Goal: Transaction & Acquisition: Obtain resource

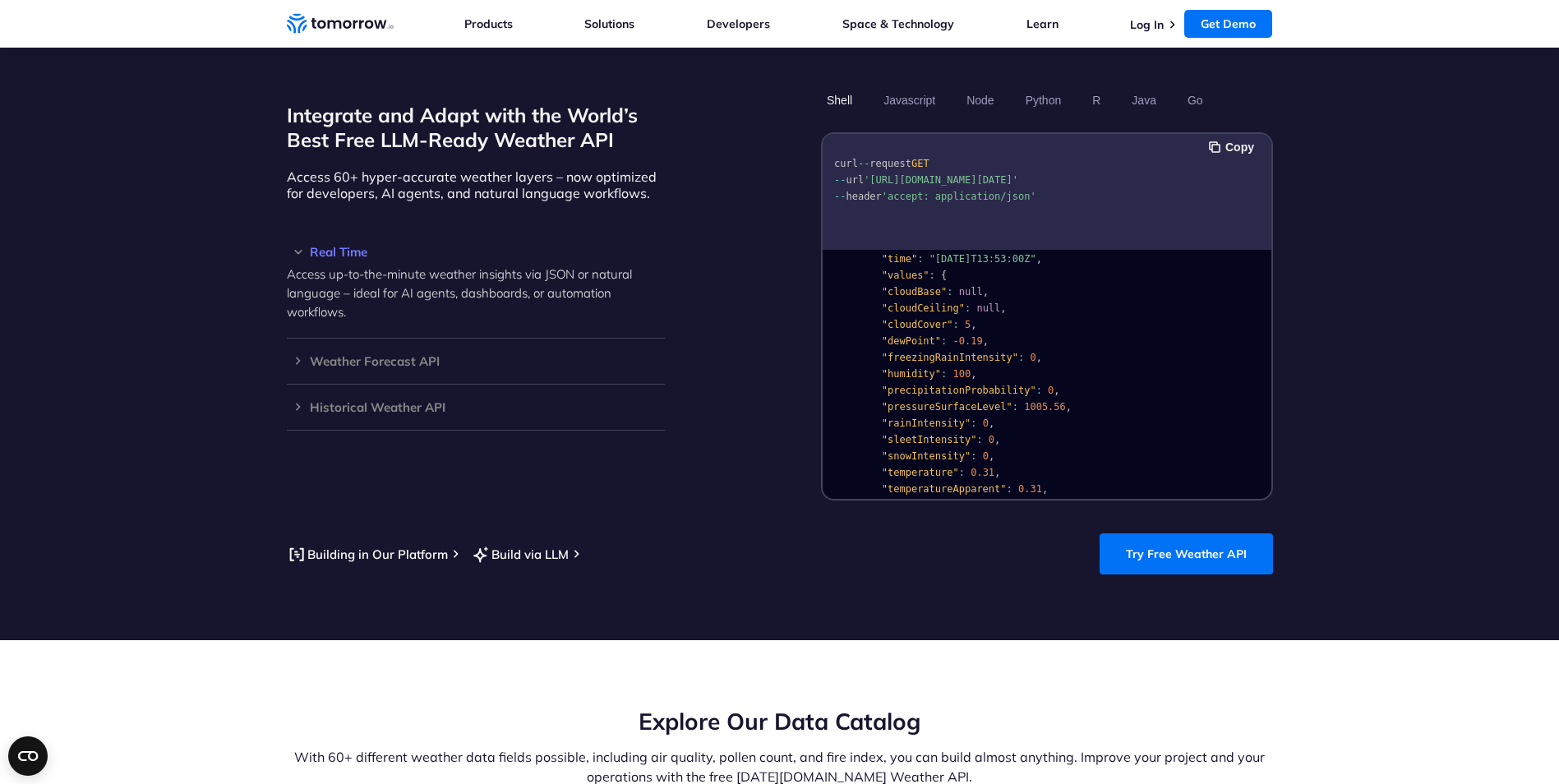
scroll to position [83, 0]
click at [1248, 138] on button "Copy" at bounding box center [1233, 147] width 50 height 18
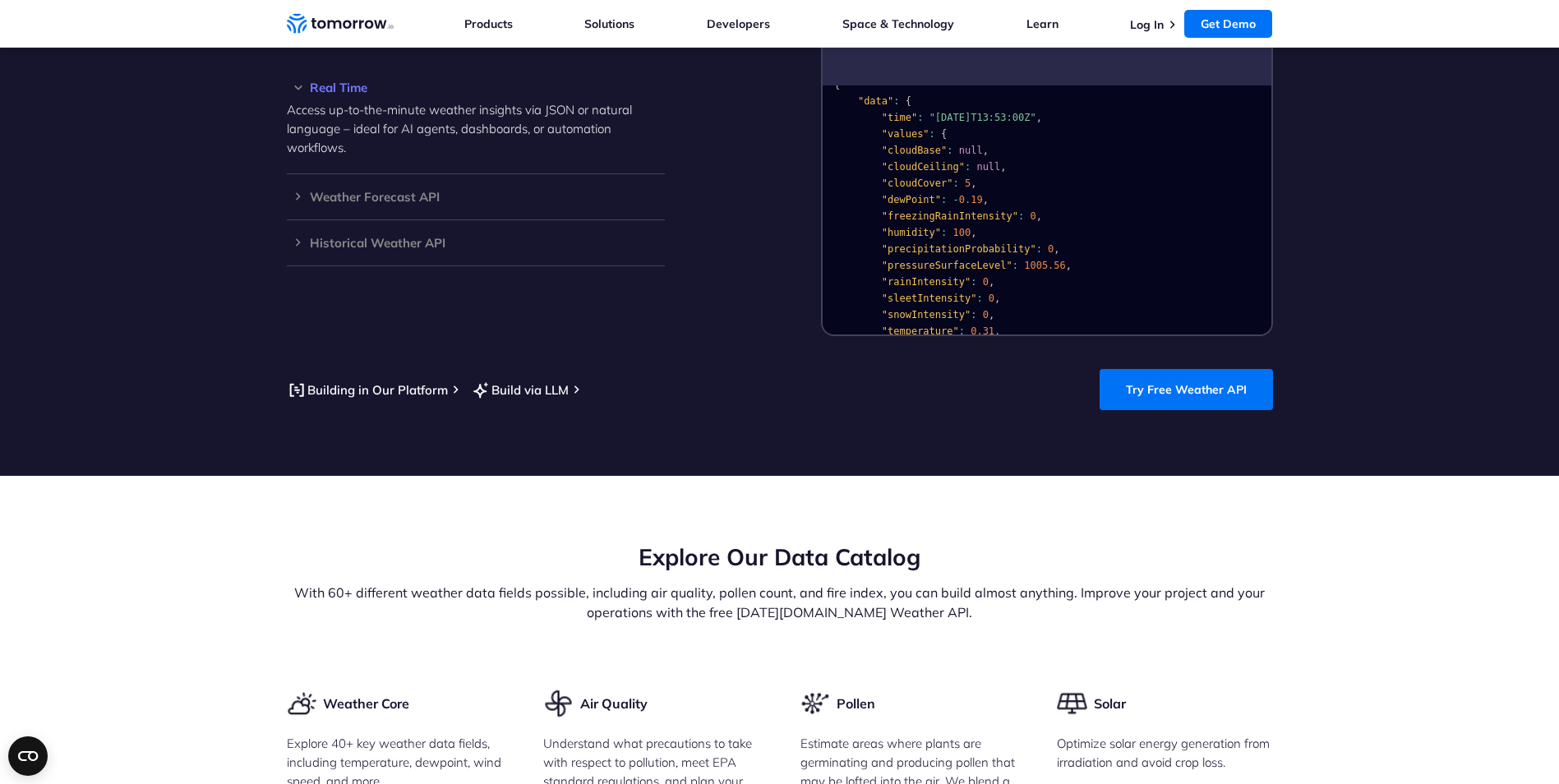
scroll to position [0, 0]
click at [1012, 145] on pre "{ "data" : { "time" : "[DATE]T13:53:00Z" , "values" : { "cloudBase" : null , "c…" at bounding box center [1046, 383] width 448 height 585
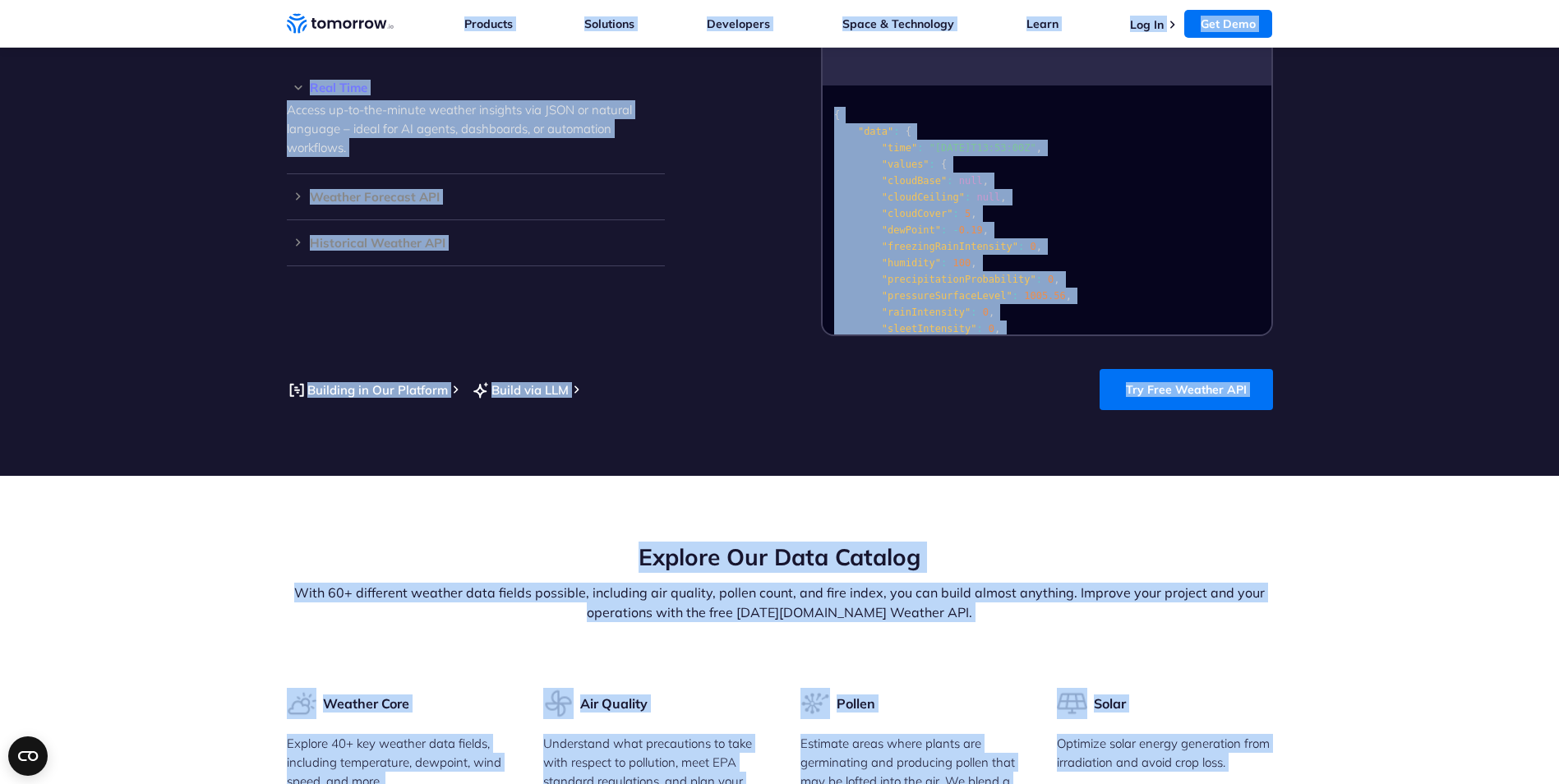
click at [1014, 152] on pre "{ "data" : { "time" : "[DATE]T13:53:00Z" , "values" : { "cloudBase" : null , "c…" at bounding box center [1046, 383] width 448 height 585
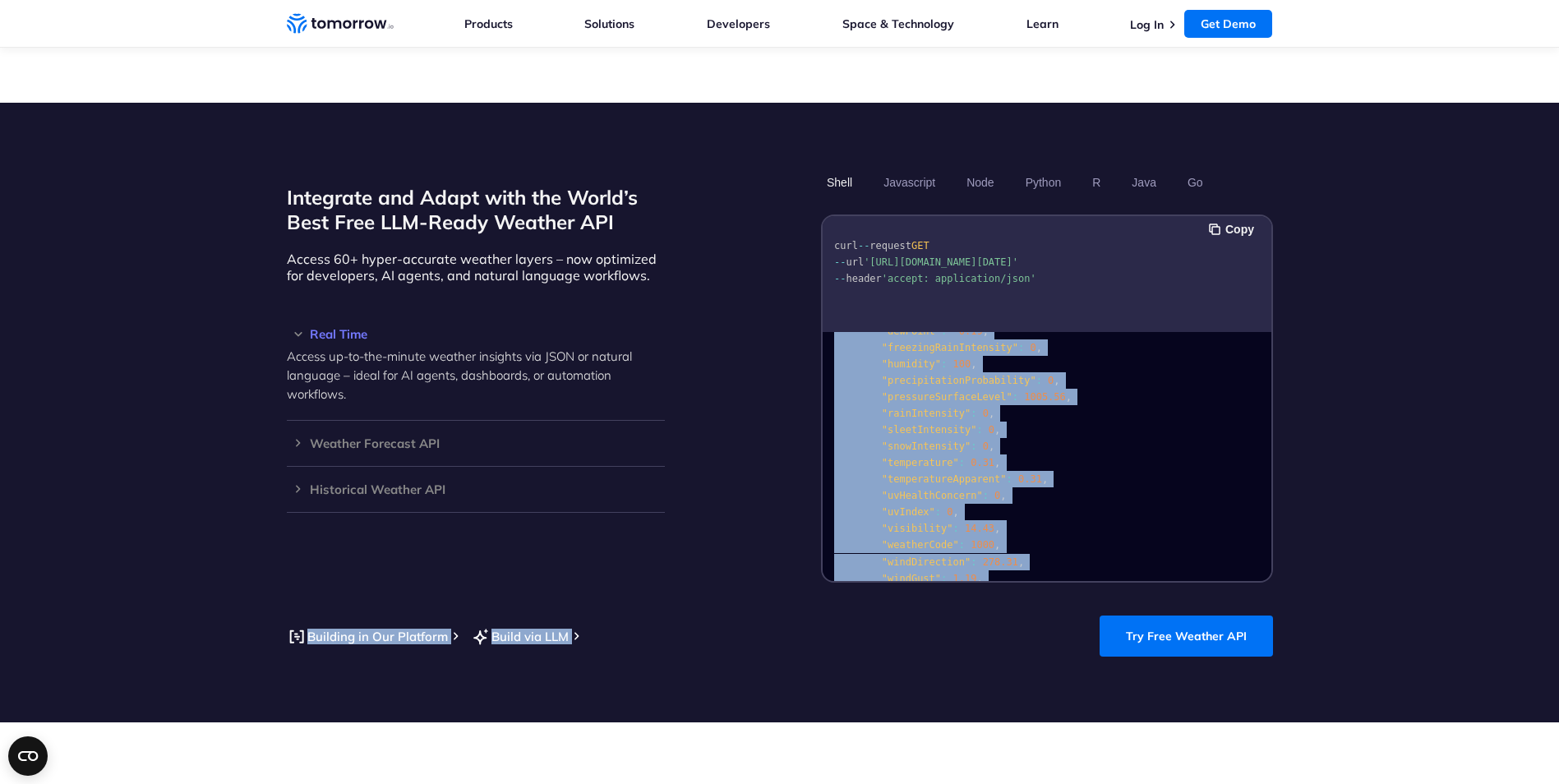
scroll to position [329, 0]
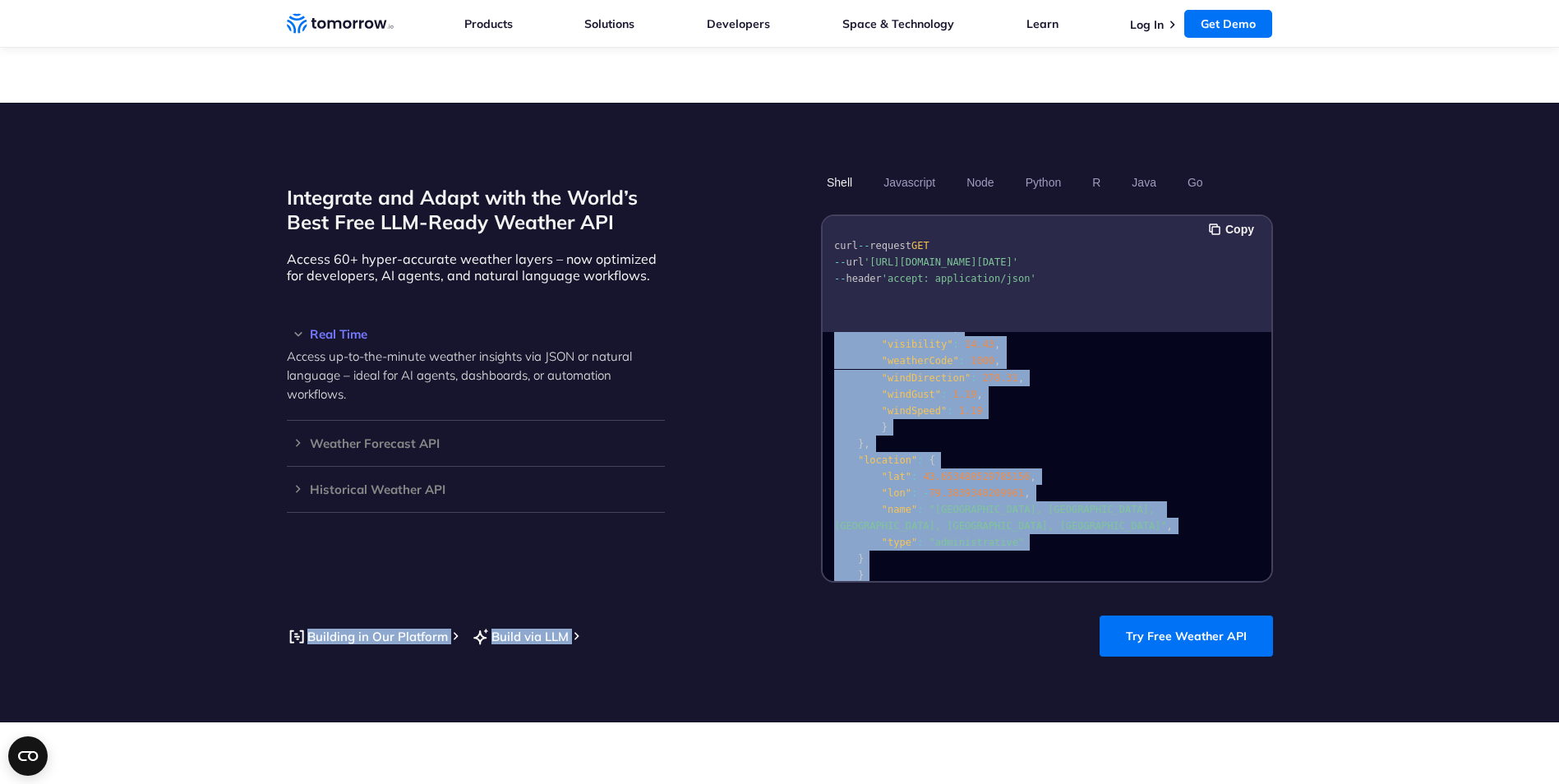
drag, startPoint x: 834, startPoint y: 320, endPoint x: 930, endPoint y: 550, distance: 249.2
click at [930, 550] on section "Integrate and Adapt with the World’s Best Free LLM-Ready Weather API Access 60+…" at bounding box center [780, 412] width 1559 height 620
copy section "{ "data" : { "time" : "[DATE]T13:53:00Z" , "values" : { "cloudBase" : null , "c…"
click at [1414, 352] on section "Integrate and Adapt with the World’s Best Free LLM-Ready Weather API Access 60+…" at bounding box center [780, 412] width 1559 height 620
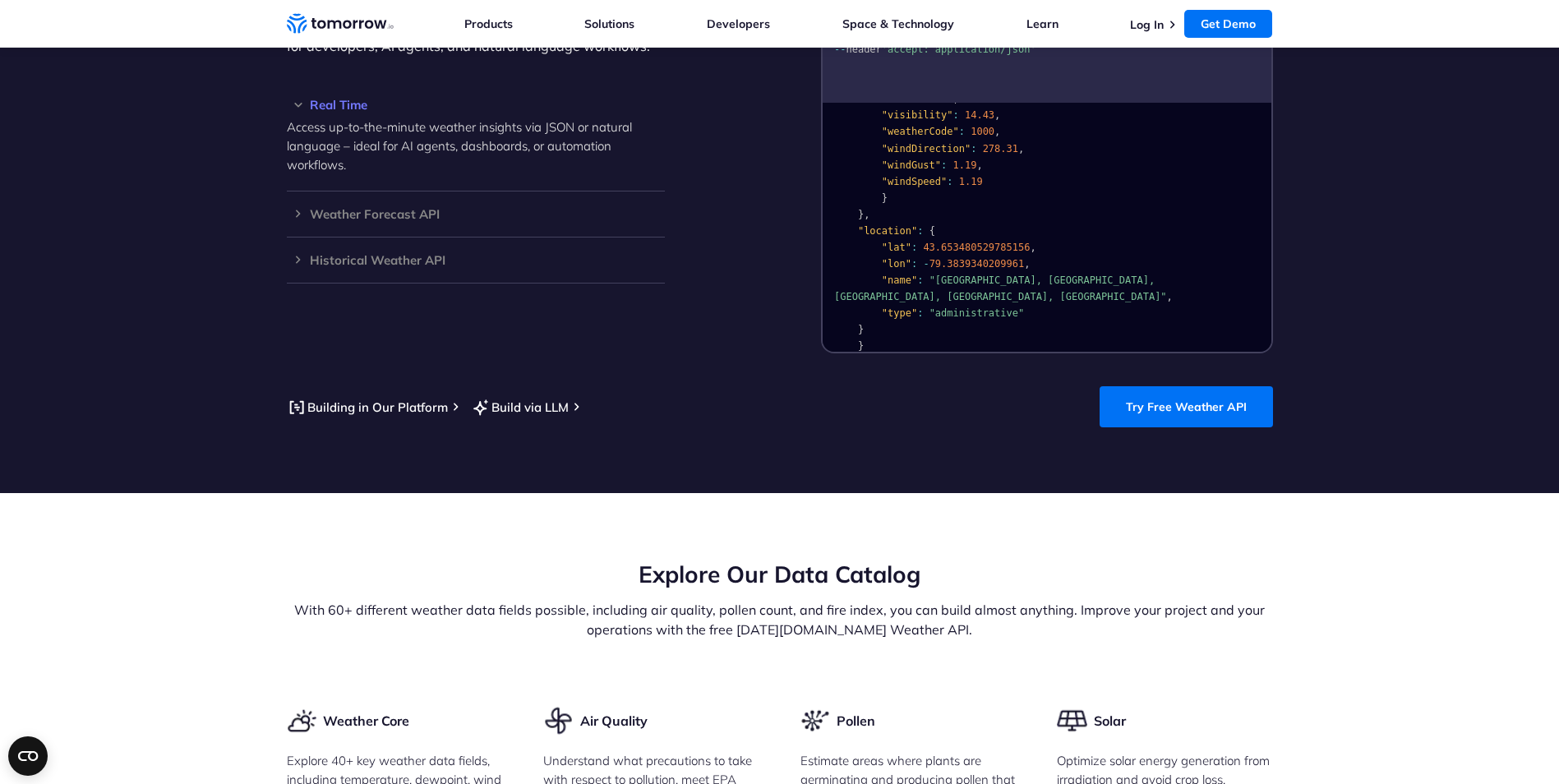
scroll to position [1562, 0]
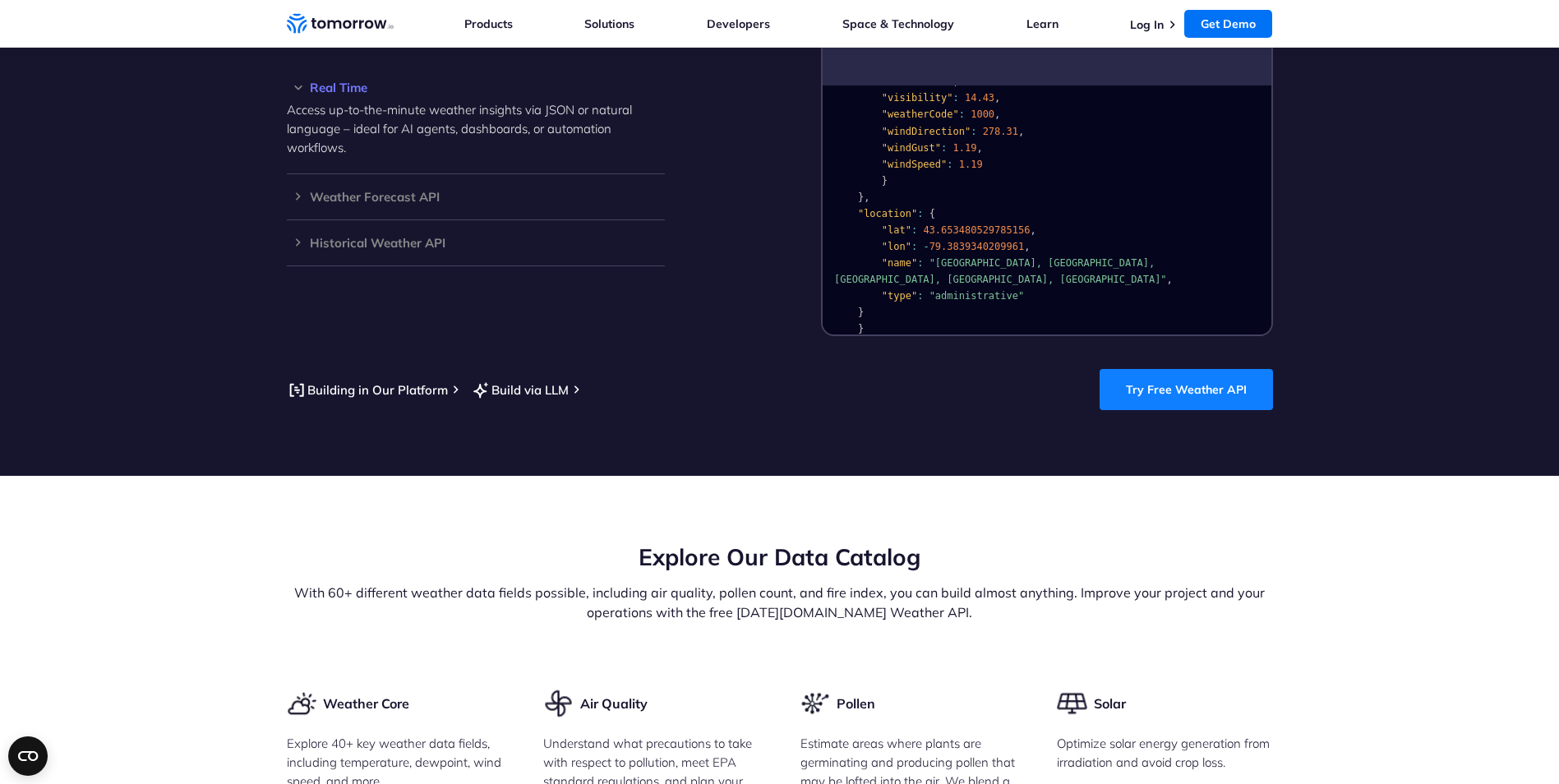
click at [1199, 369] on link "Try Free Weather API" at bounding box center [1186, 389] width 173 height 41
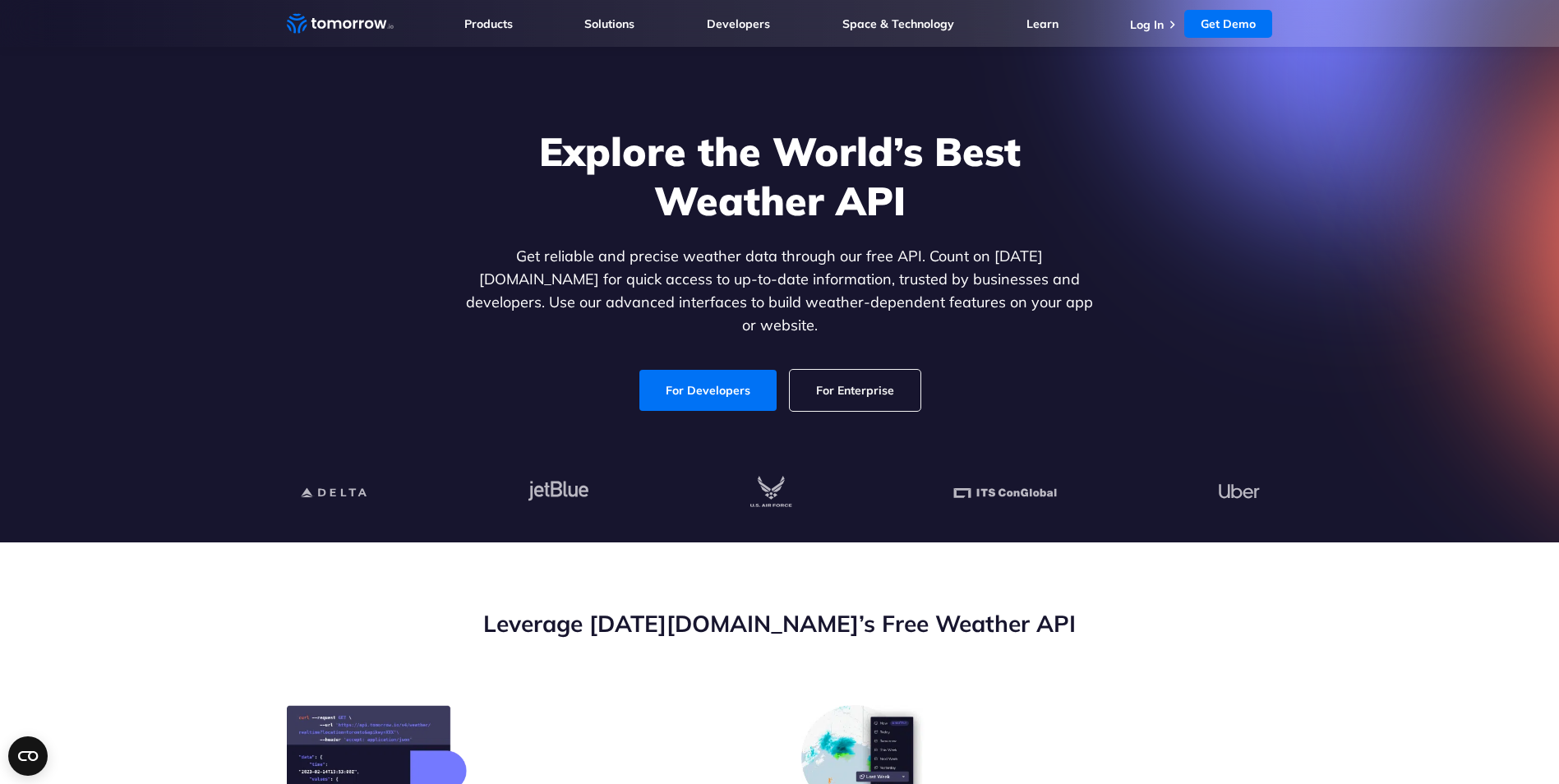
scroll to position [0, 0]
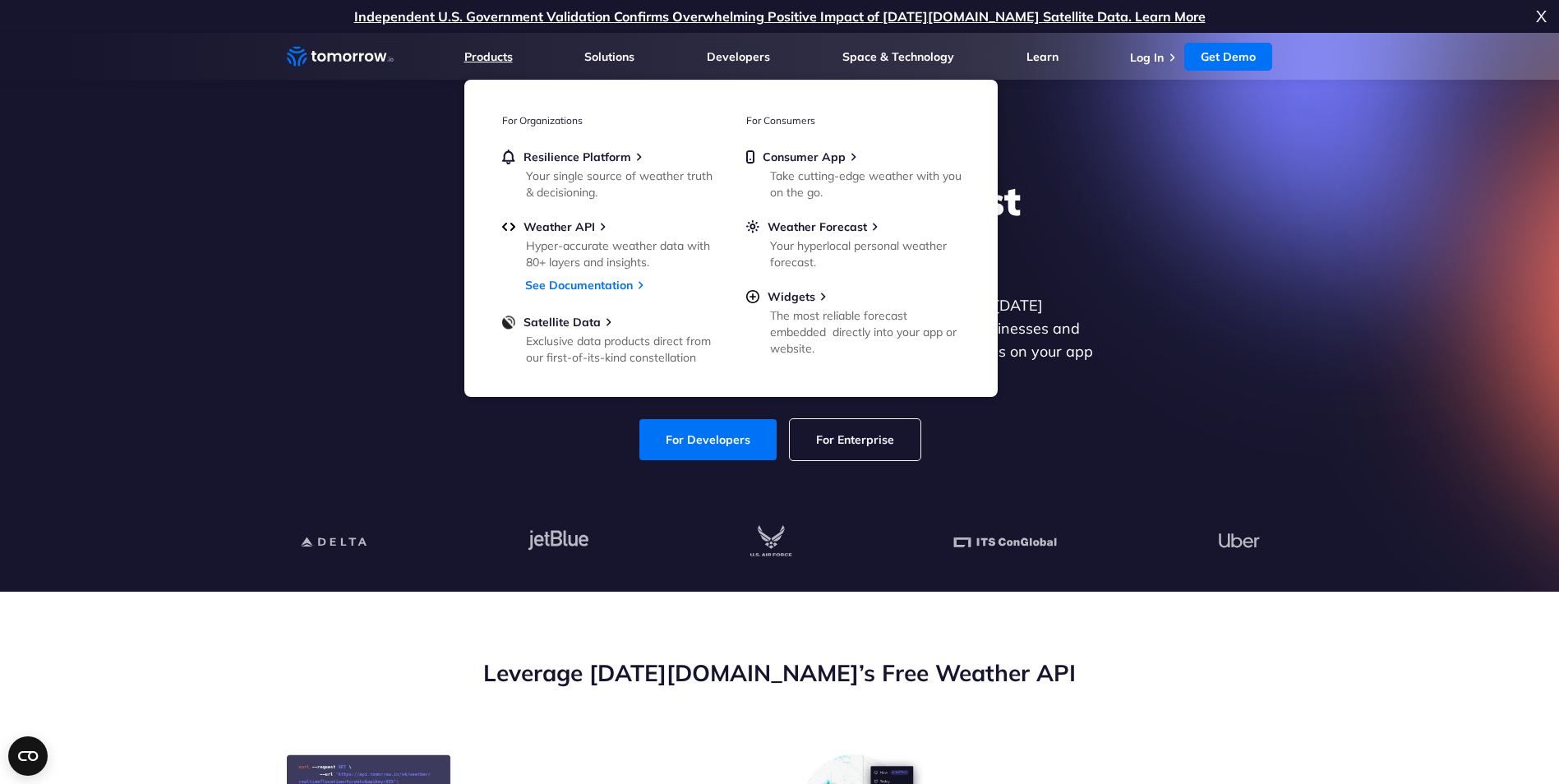
click at [492, 54] on link "Products" at bounding box center [488, 56] width 48 height 15
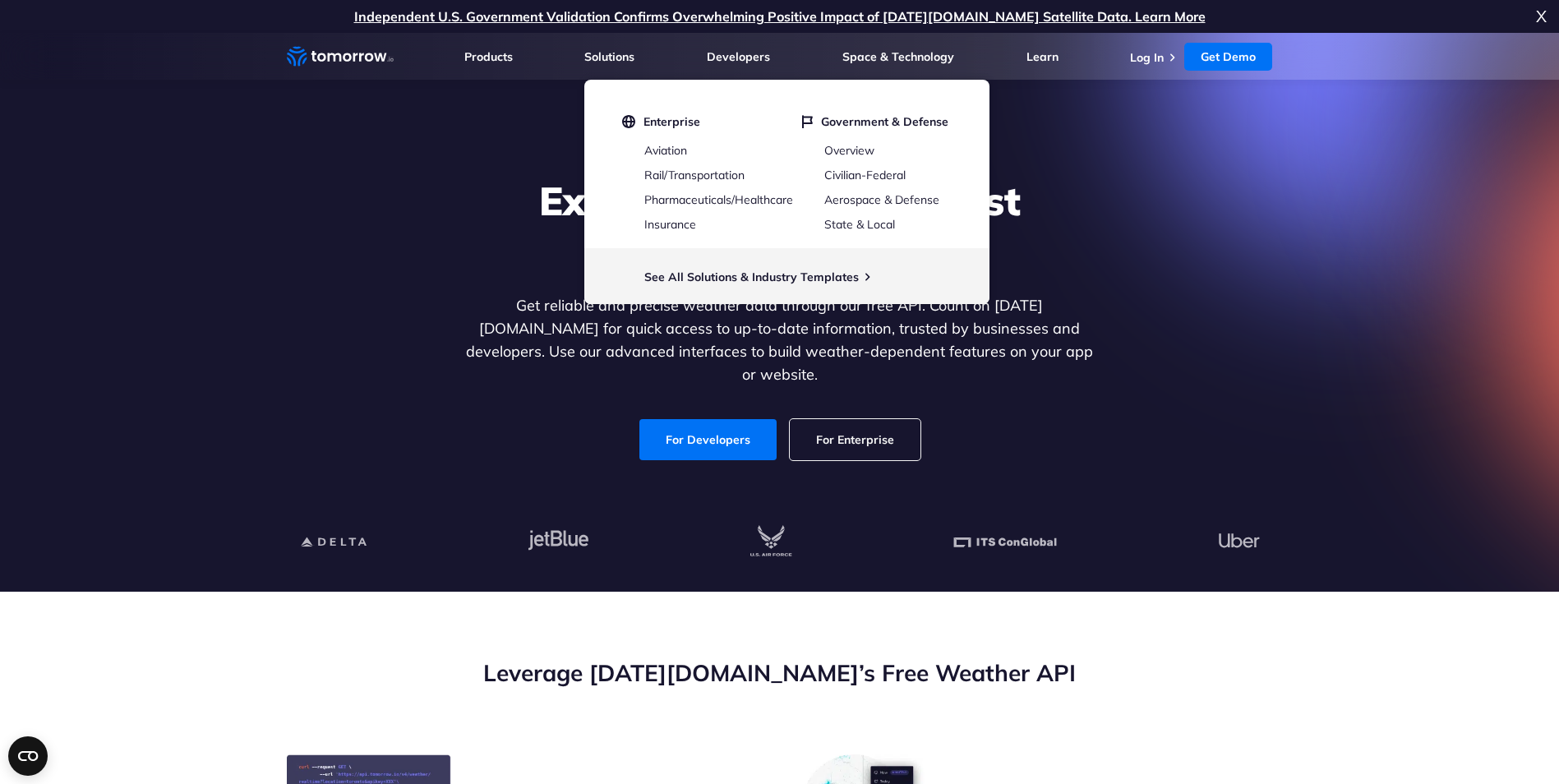
click at [613, 48] on li "Solutions Solutions Enterprise Aviation Rail/Transportation Pharmaceuticals/Hea…" at bounding box center [609, 56] width 50 height 47
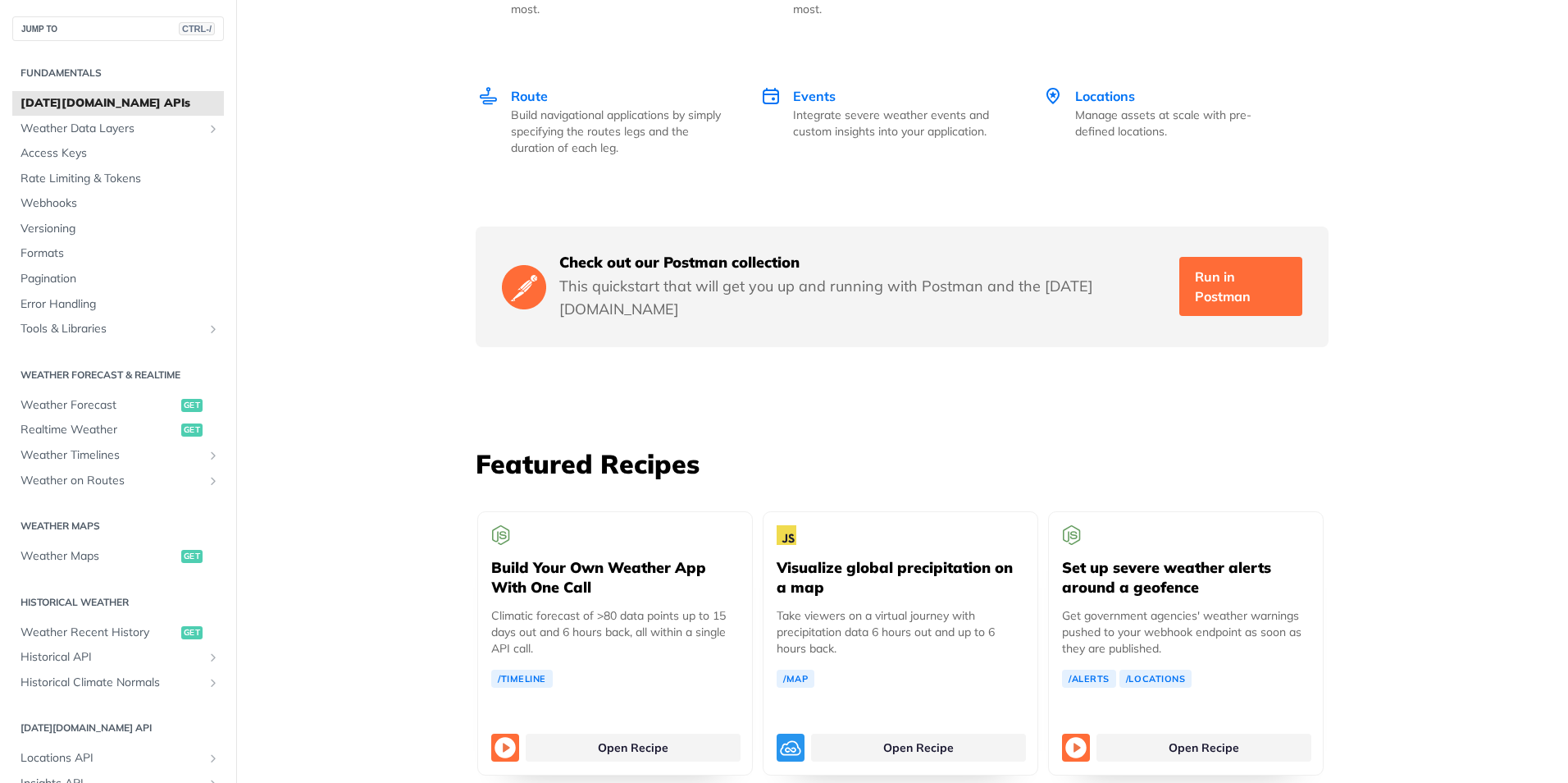
scroll to position [2544, 0]
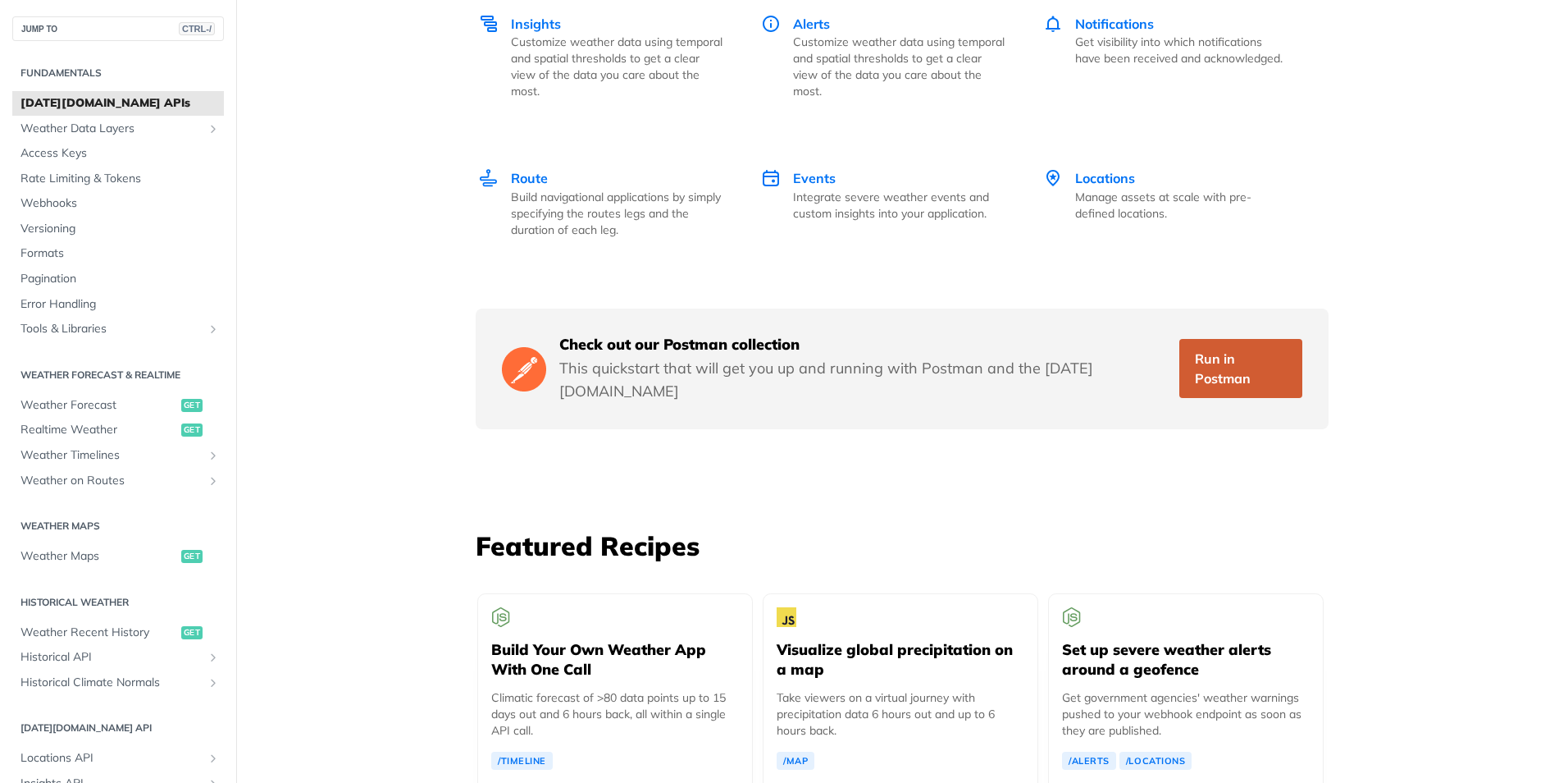
click at [1232, 339] on link "Run in Postman" at bounding box center [1241, 368] width 123 height 59
